Goal: Information Seeking & Learning: Learn about a topic

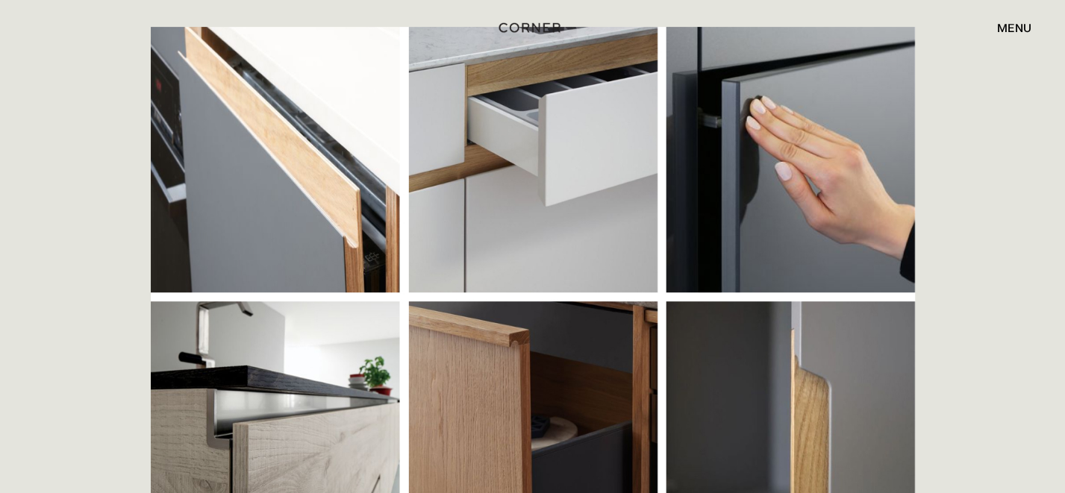
scroll to position [448, 0]
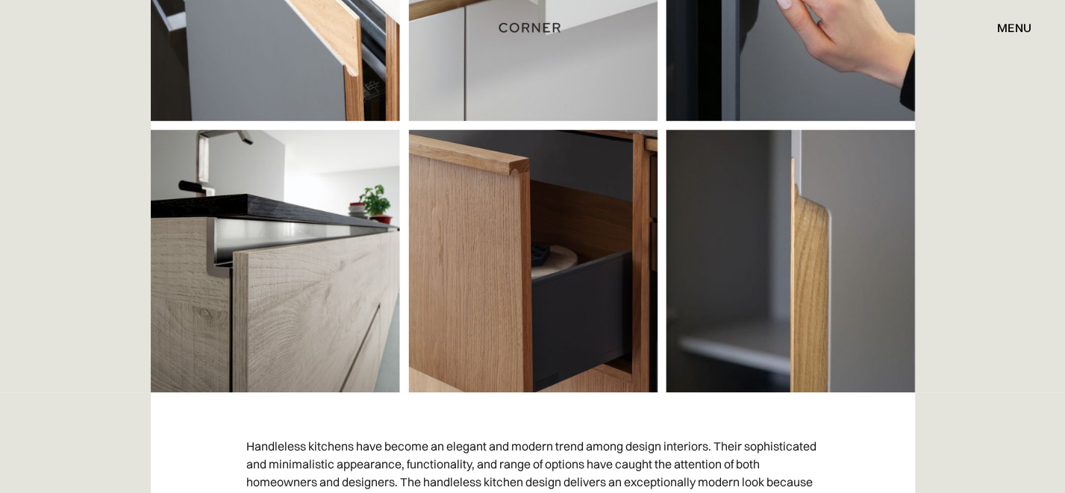
click at [525, 78] on img at bounding box center [533, 123] width 764 height 537
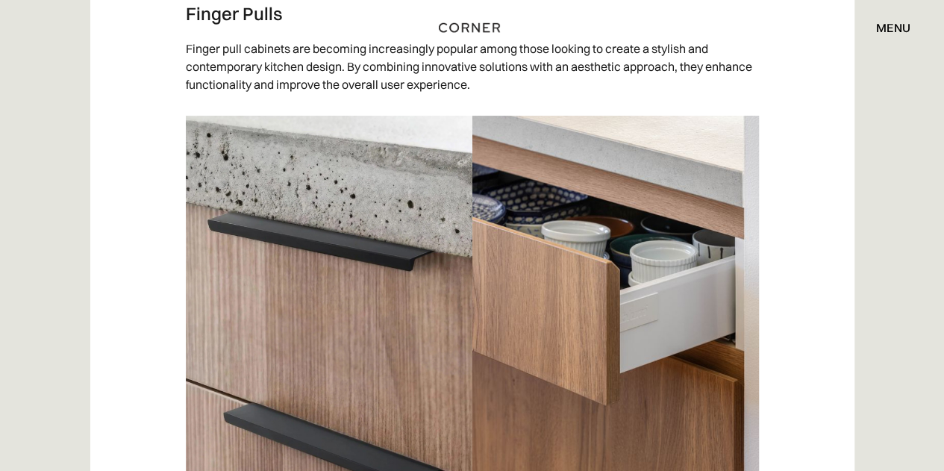
scroll to position [2964, 0]
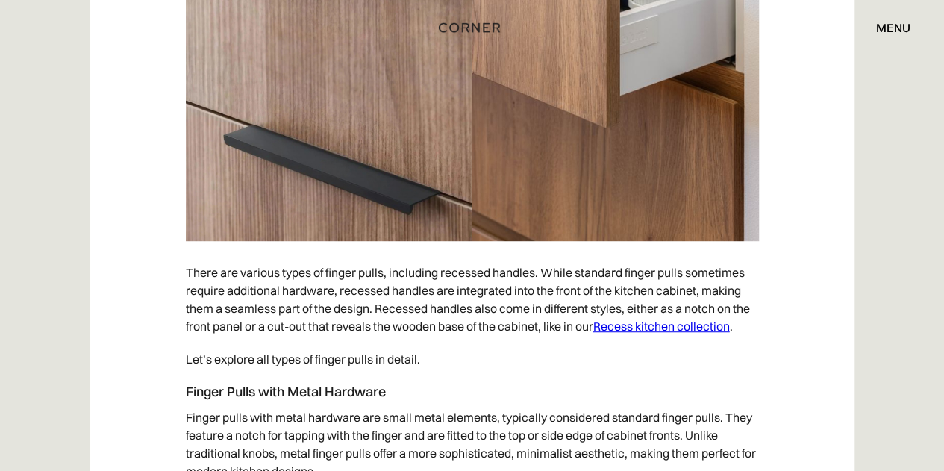
scroll to position [3263, 0]
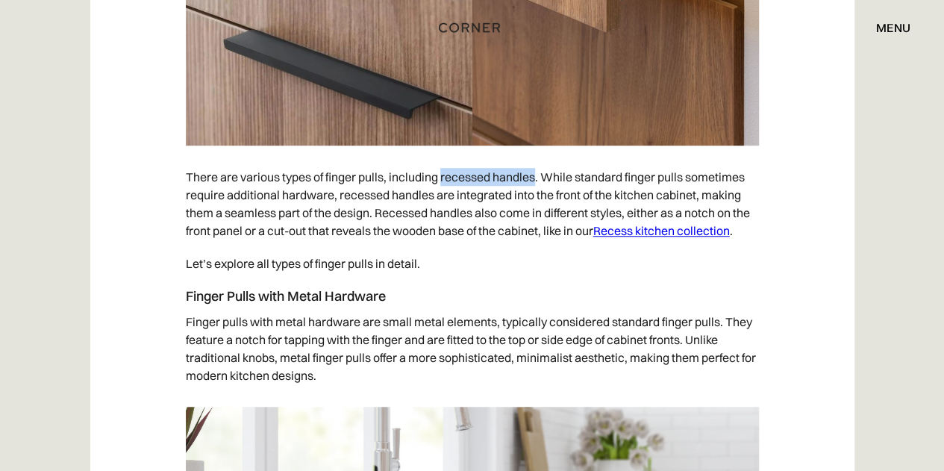
drag, startPoint x: 443, startPoint y: 177, endPoint x: 535, endPoint y: 178, distance: 91.8
click at [535, 178] on p "There are various types of finger pulls, including recessed handles. While stan…" at bounding box center [472, 203] width 573 height 87
copy p "recessed handles"
click at [627, 231] on link "Recess kitchen collection" at bounding box center [661, 230] width 137 height 15
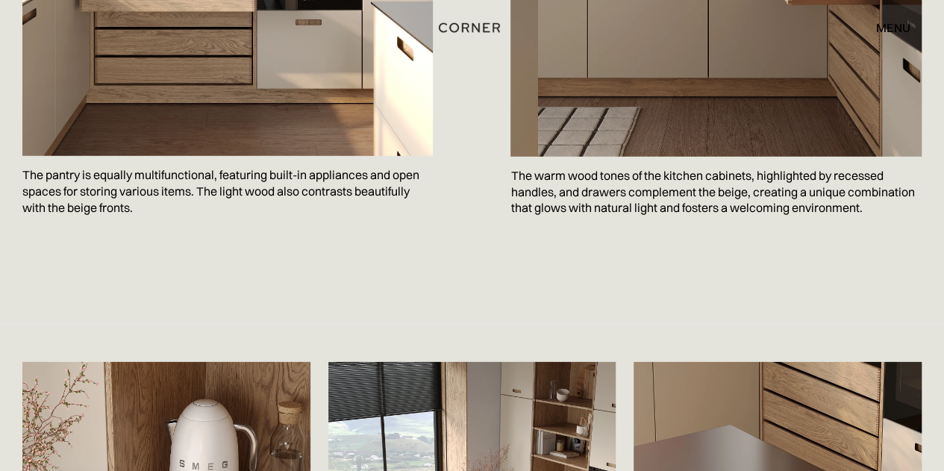
scroll to position [2513, 0]
